Goal: Transaction & Acquisition: Download file/media

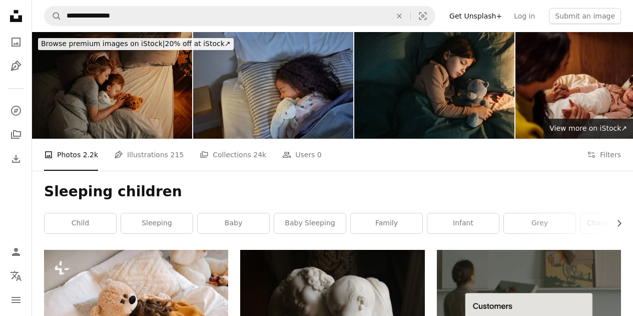
scroll to position [10700, 0]
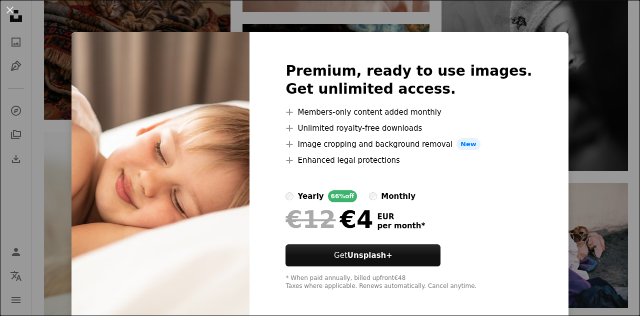
click at [584, 62] on div "An X shape Premium, ready to use images. Get unlimited access. A plus sign Memb…" at bounding box center [320, 158] width 640 height 316
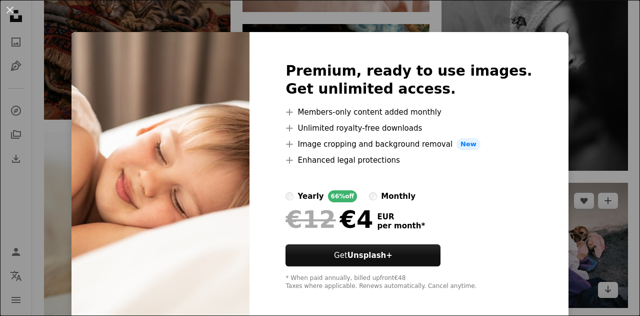
click at [584, 183] on img at bounding box center [535, 245] width 187 height 125
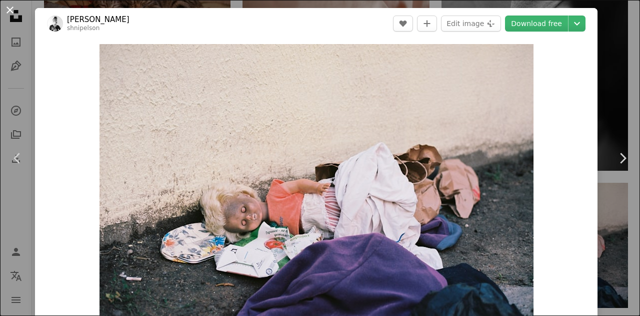
click at [7, 6] on button "An X shape" at bounding box center [10, 10] width 12 height 12
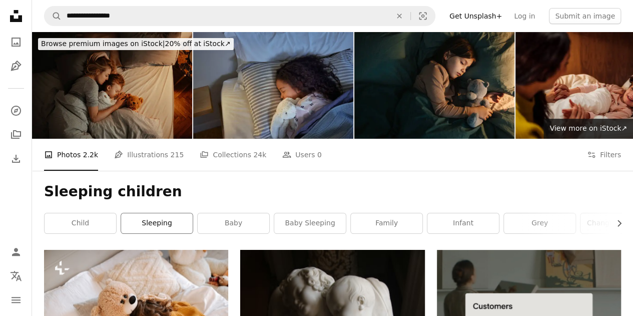
click at [174, 223] on link "sleeping" at bounding box center [157, 223] width 72 height 20
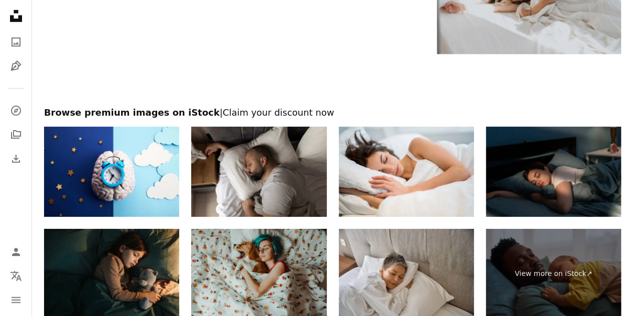
scroll to position [1628, 0]
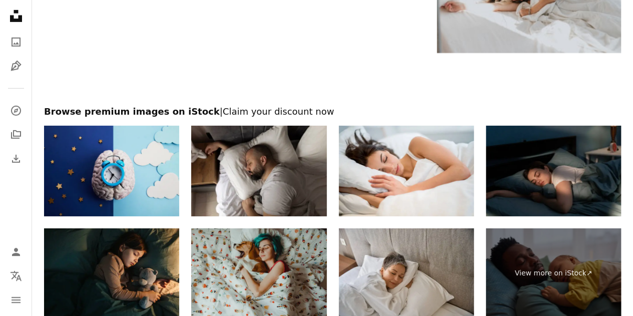
click at [144, 187] on img at bounding box center [111, 171] width 135 height 90
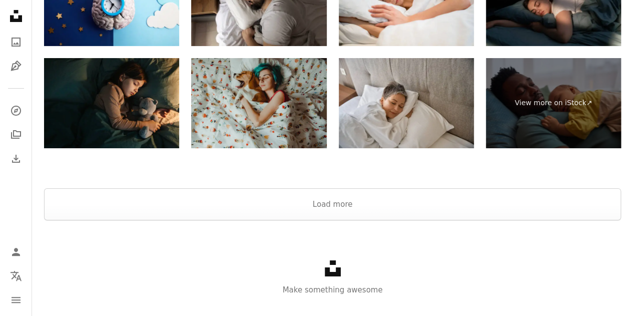
scroll to position [1815, 0]
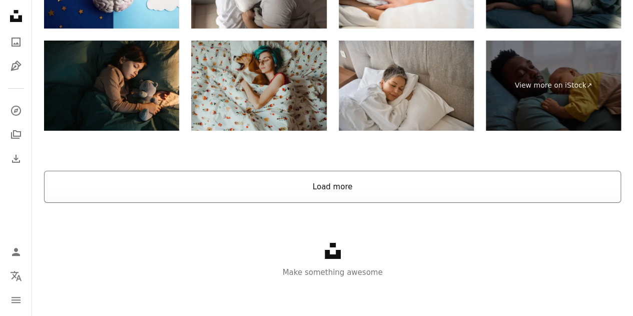
click at [446, 194] on button "Load more" at bounding box center [332, 187] width 577 height 32
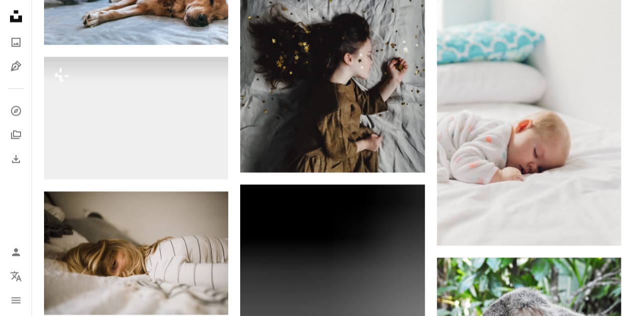
scroll to position [2784, 0]
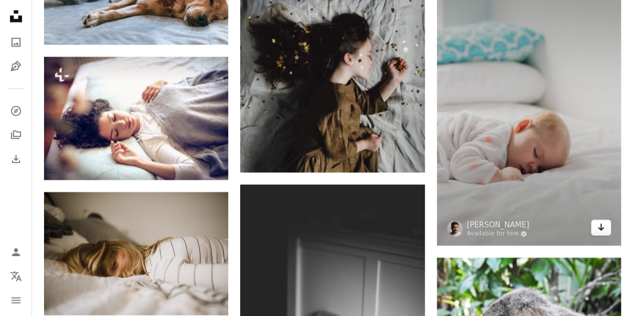
click at [601, 232] on link "Arrow pointing down" at bounding box center [601, 227] width 20 height 16
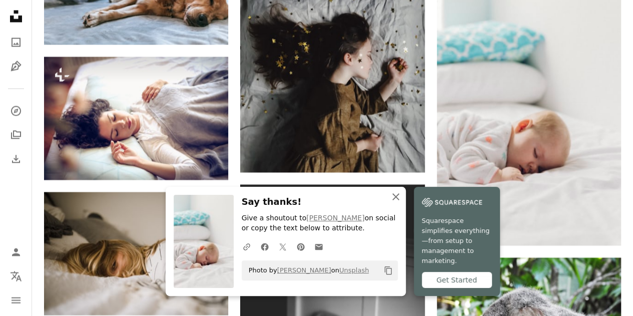
click at [396, 202] on icon "An X shape" at bounding box center [396, 197] width 12 height 12
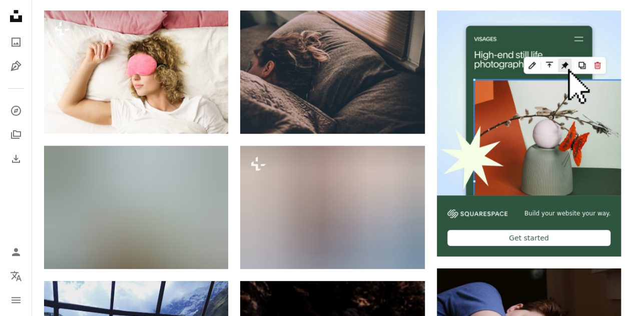
scroll to position [0, 0]
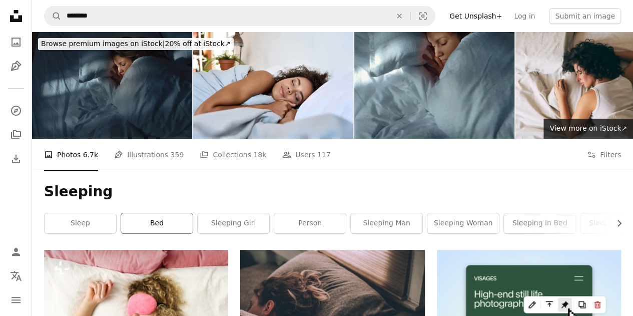
click at [188, 224] on link "bed" at bounding box center [157, 223] width 72 height 20
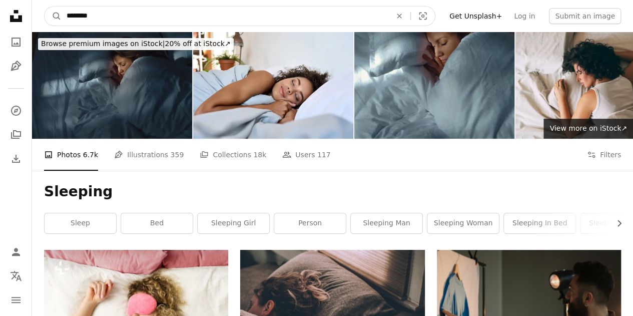
drag, startPoint x: 107, startPoint y: 17, endPoint x: 0, endPoint y: 2, distance: 108.1
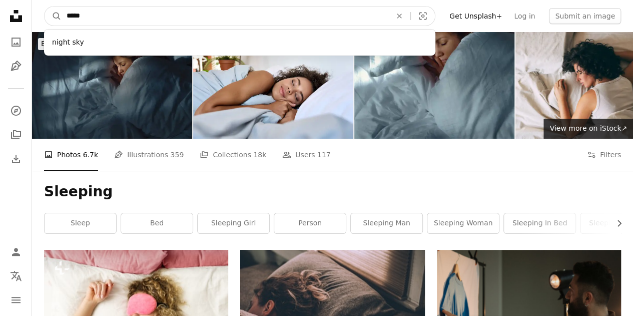
type input "*****"
click at [45, 7] on button "A magnifying glass" at bounding box center [53, 16] width 17 height 19
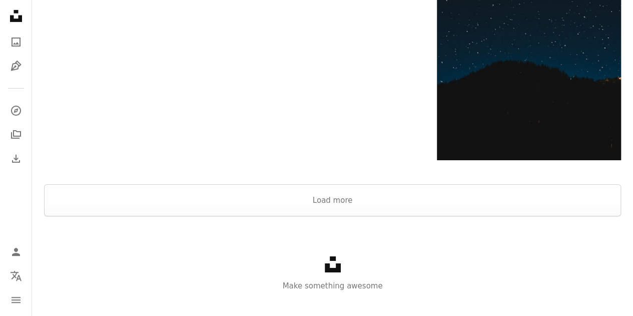
scroll to position [1697, 0]
click at [326, 198] on button "Load more" at bounding box center [332, 200] width 577 height 32
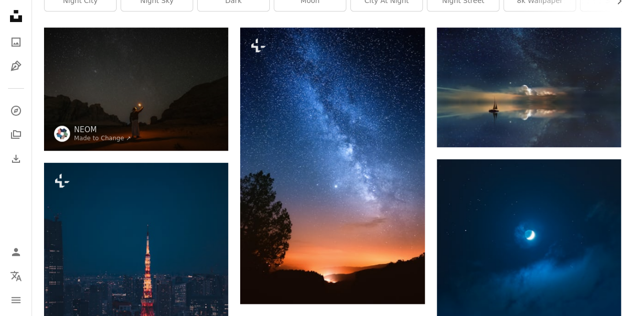
scroll to position [0, 0]
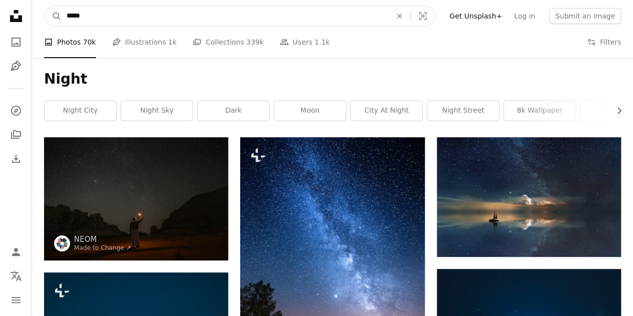
click at [140, 10] on input "*****" at bounding box center [225, 16] width 327 height 19
type input "*"
type input "****"
click at [45, 7] on button "A magnifying glass" at bounding box center [53, 16] width 17 height 19
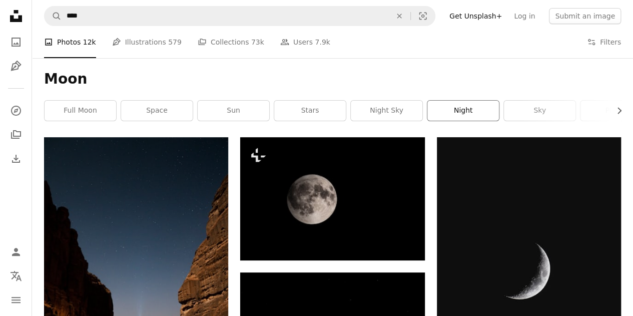
click at [477, 108] on link "night" at bounding box center [463, 111] width 72 height 20
click at [316, 109] on link "stars" at bounding box center [310, 111] width 72 height 20
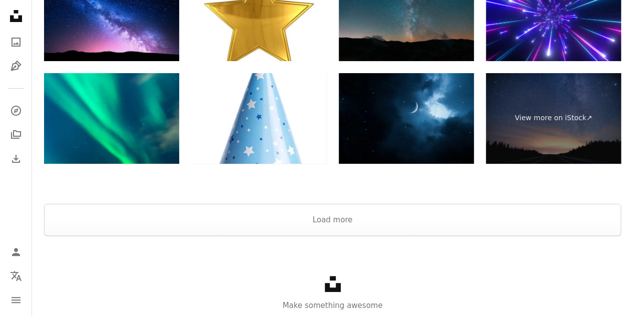
scroll to position [1918, 0]
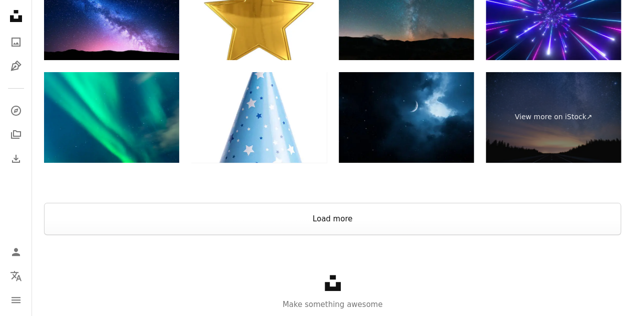
click at [322, 222] on button "Load more" at bounding box center [332, 219] width 577 height 32
